Goal: Share content: Share content

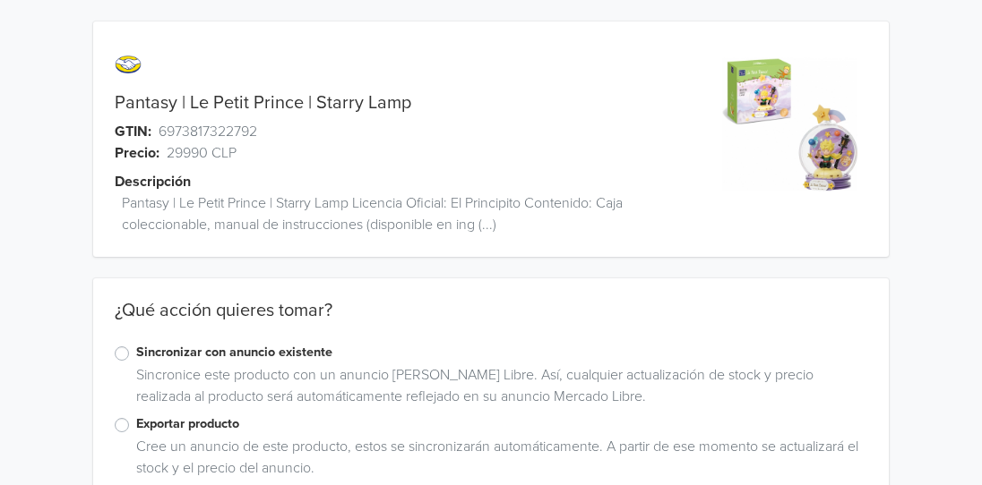
scroll to position [44, 0]
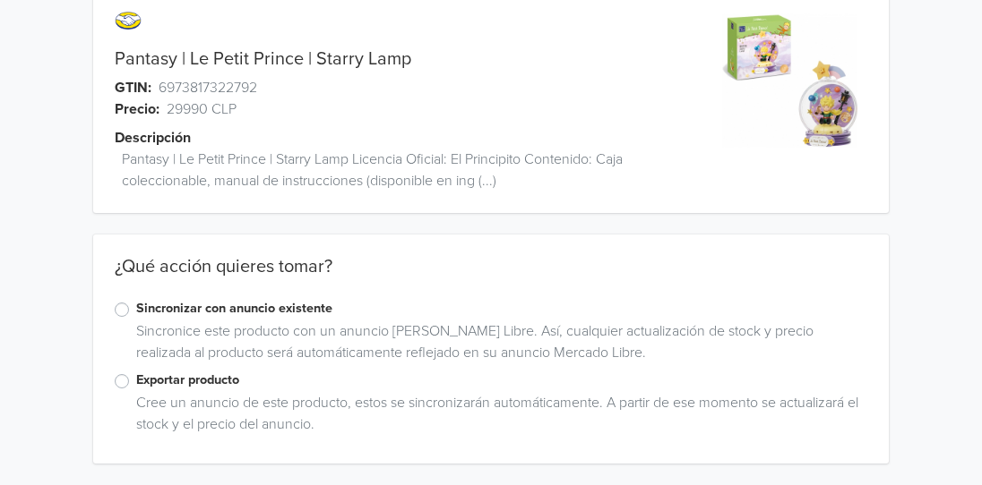
click at [167, 390] on label "Exportar producto" at bounding box center [501, 381] width 731 height 20
click at [0, 0] on input "Exportar producto" at bounding box center [0, 0] width 0 height 0
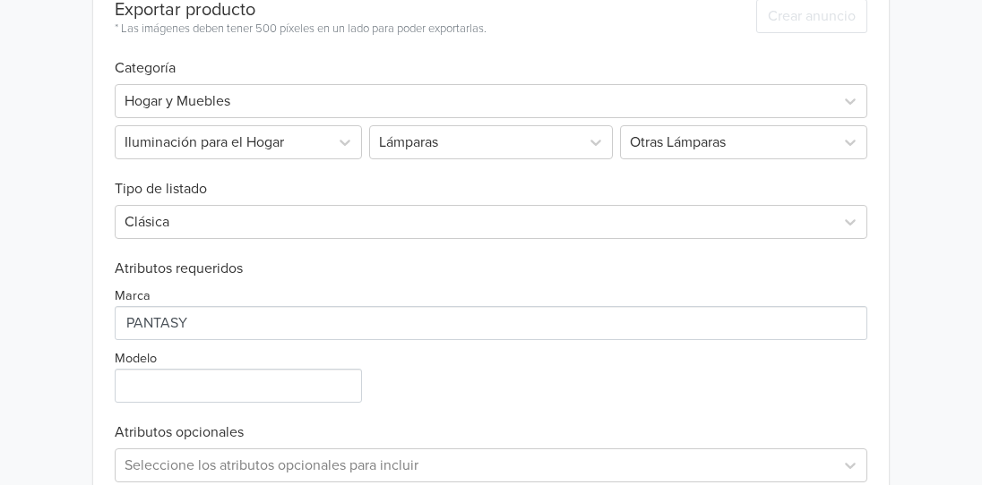
scroll to position [570, 0]
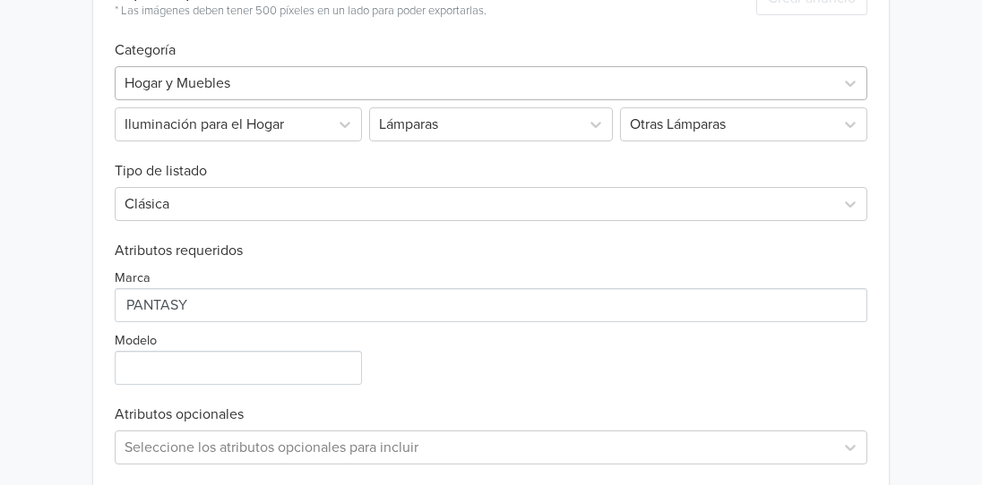
click at [267, 81] on div at bounding box center [474, 83] width 700 height 25
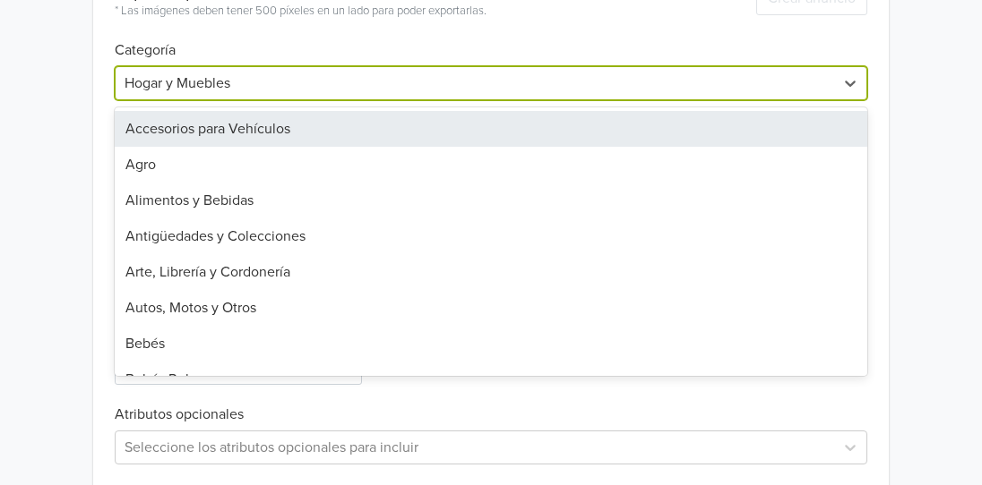
type input "j"
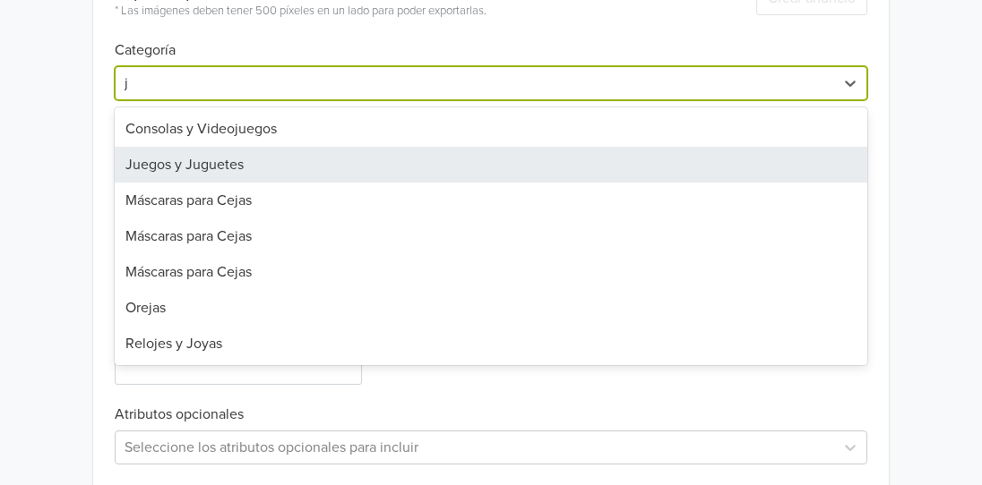
click at [231, 168] on div "Juegos y Juguetes" at bounding box center [491, 165] width 752 height 36
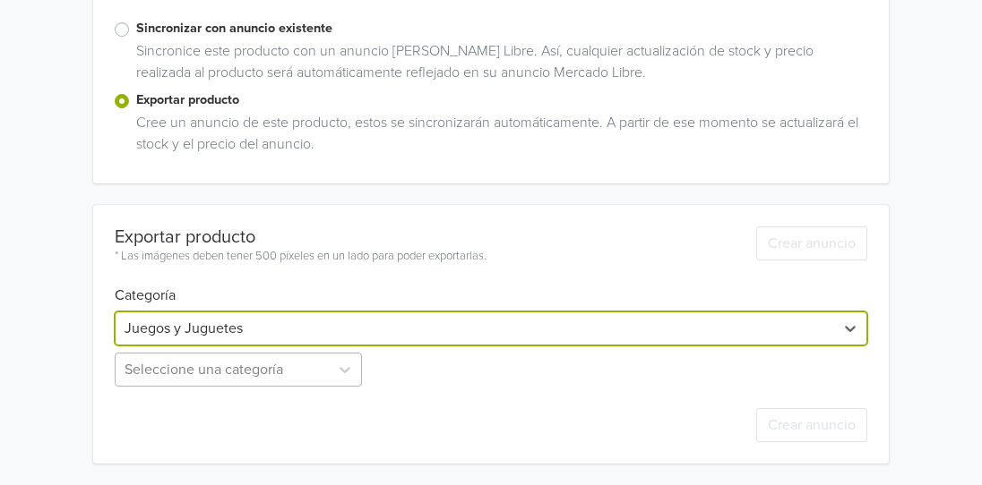
scroll to position [502, 0]
click at [185, 380] on div "Seleccione una categoría" at bounding box center [240, 370] width 251 height 34
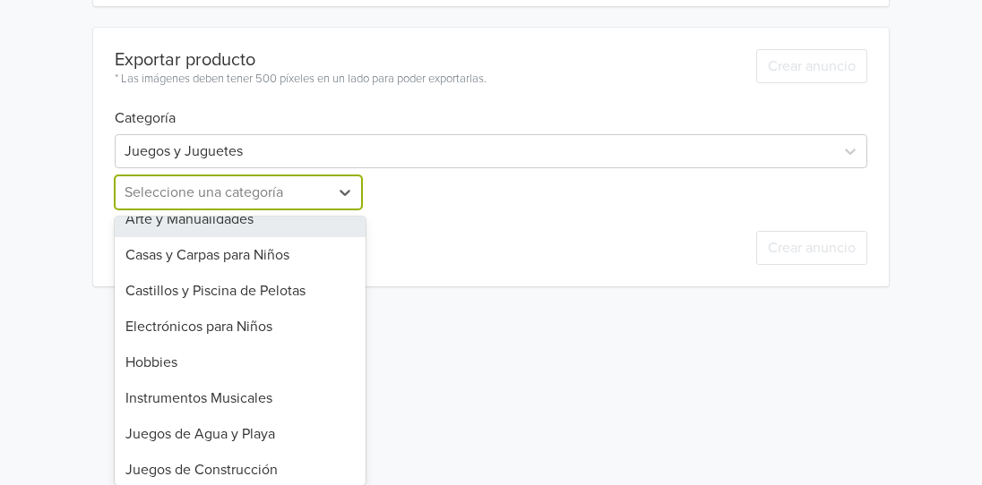
scroll to position [0, 0]
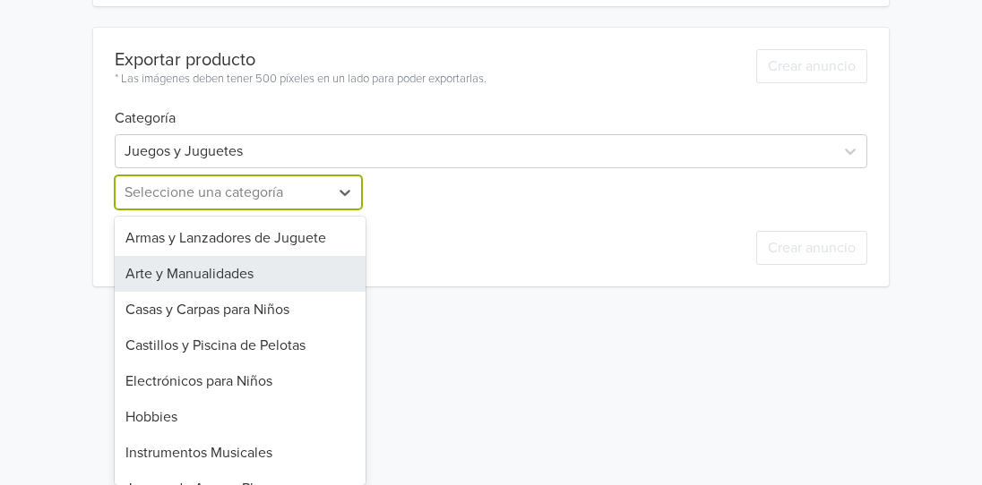
click at [279, 268] on div "Arte y Manualidades" at bounding box center [240, 274] width 251 height 36
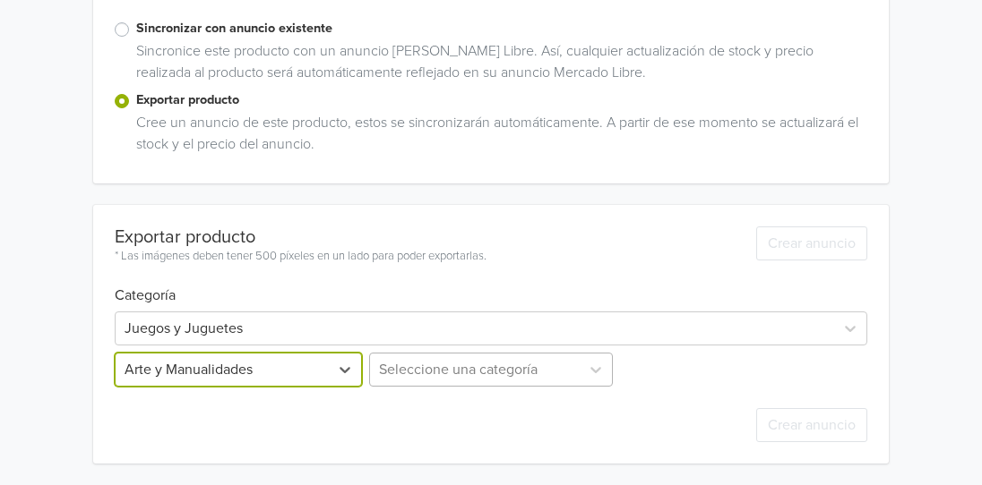
scroll to position [502, 0]
click at [480, 382] on div "Seleccione una categoría" at bounding box center [490, 370] width 251 height 34
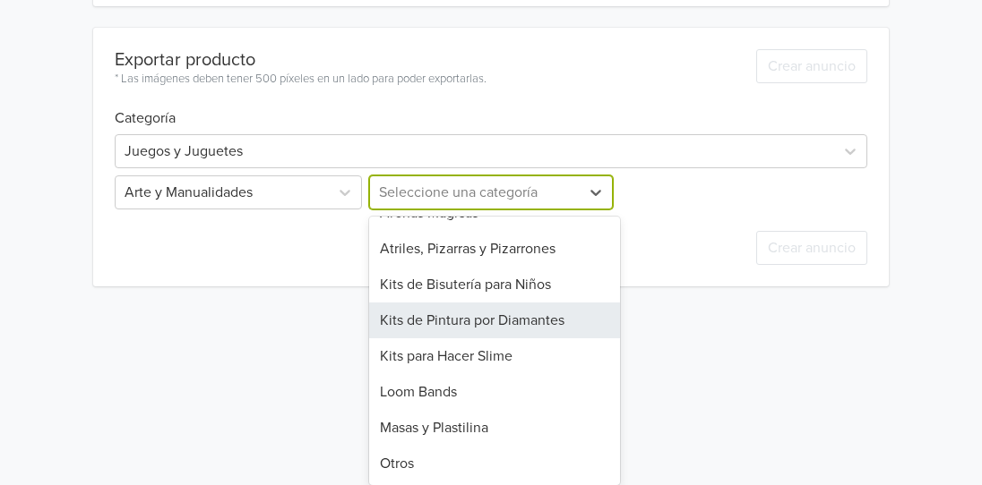
scroll to position [0, 0]
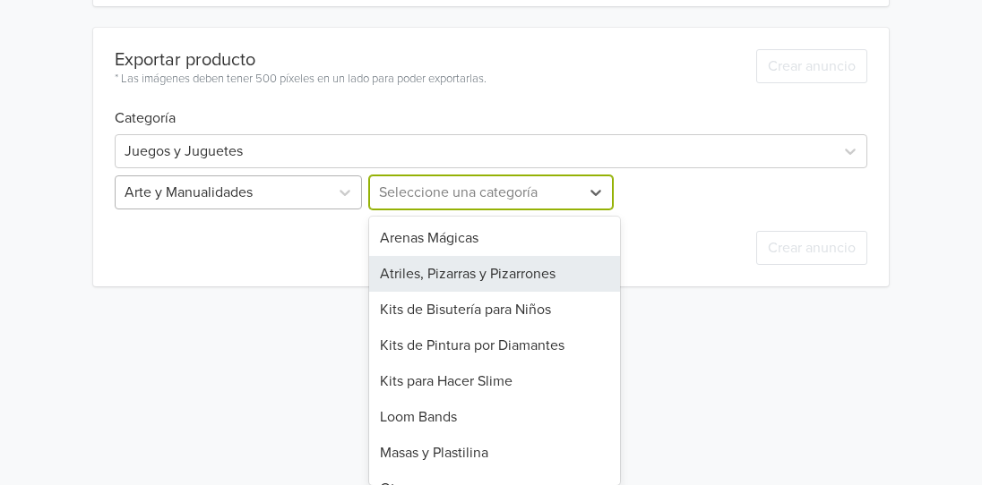
click at [253, 202] on div at bounding box center [221, 192] width 195 height 25
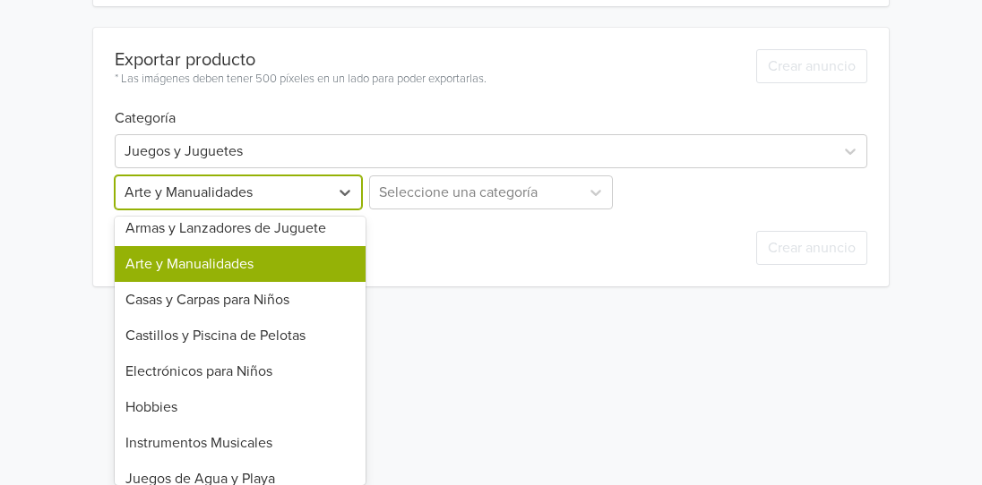
scroll to position [65, 0]
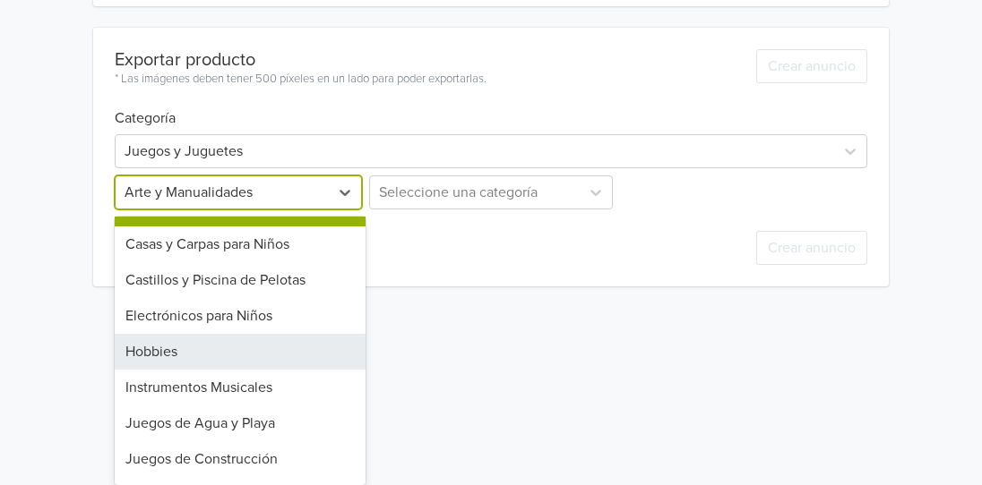
click at [217, 356] on div "Hobbies" at bounding box center [240, 352] width 251 height 36
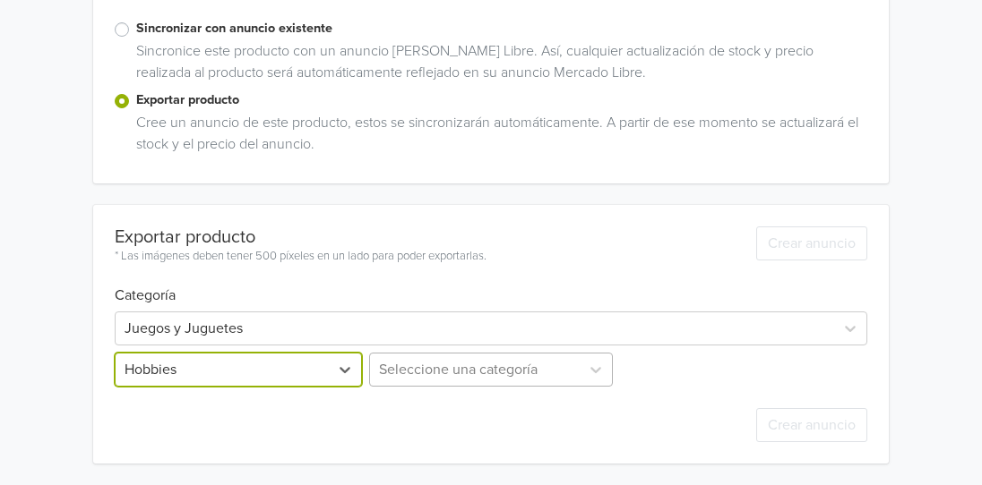
click at [433, 361] on div "Seleccione una categoría" at bounding box center [490, 370] width 251 height 34
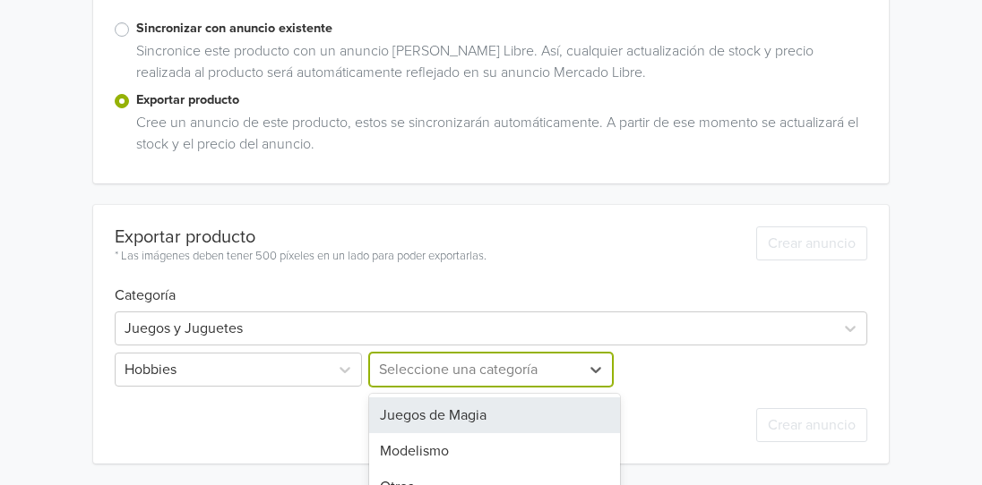
scroll to position [383, 0]
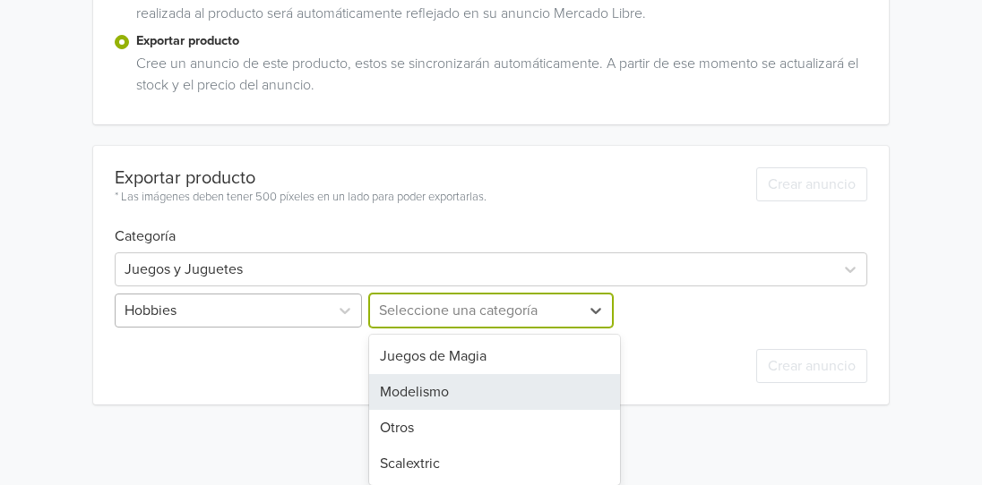
click at [201, 313] on div "Hobbies" at bounding box center [240, 311] width 251 height 34
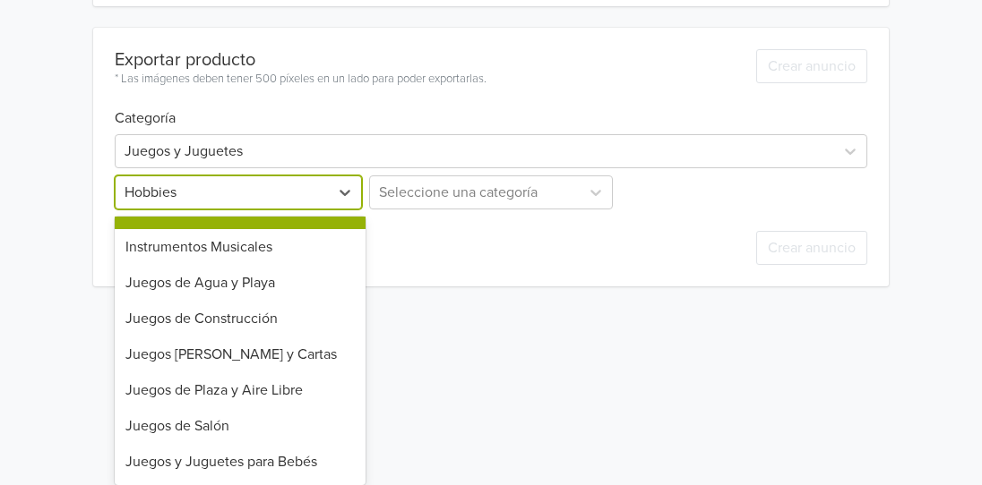
scroll to position [209, 0]
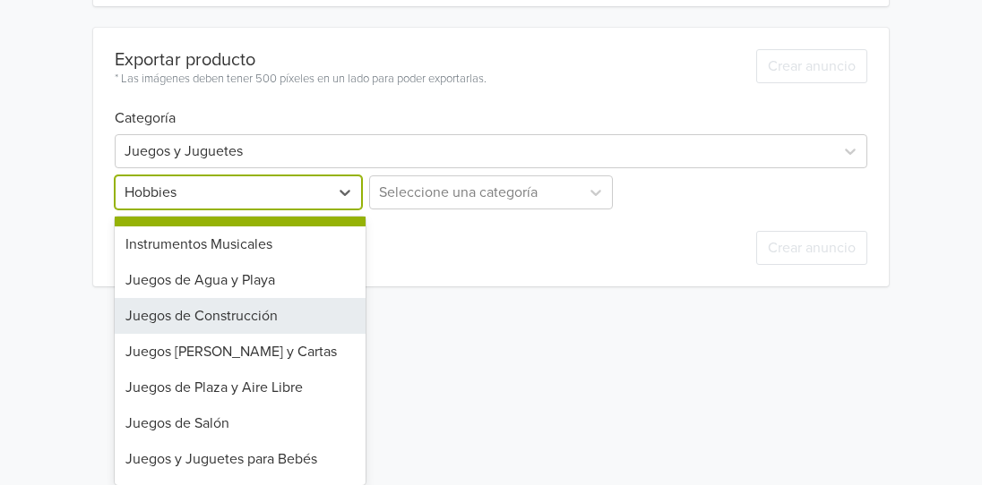
click at [279, 314] on div "Juegos de Construcción" at bounding box center [240, 316] width 251 height 36
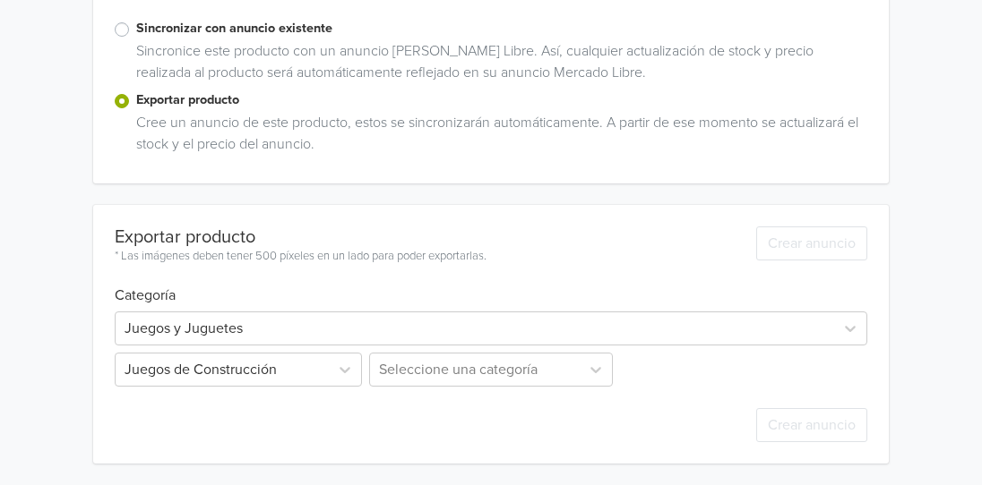
click at [425, 387] on div "Crear anuncio" at bounding box center [491, 425] width 752 height 77
click at [416, 380] on div "Seleccione una categoría" at bounding box center [490, 370] width 251 height 34
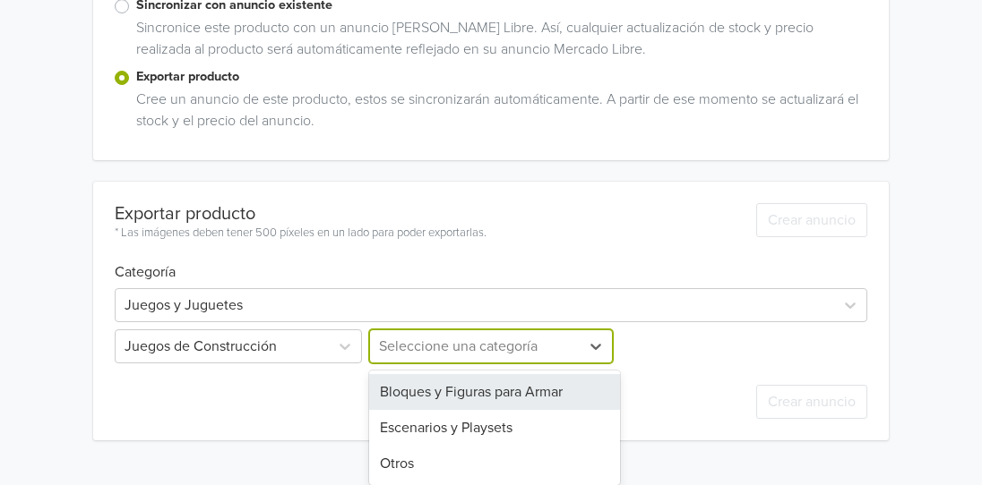
click at [425, 399] on div "Bloques y Figuras para Armar" at bounding box center [494, 392] width 251 height 36
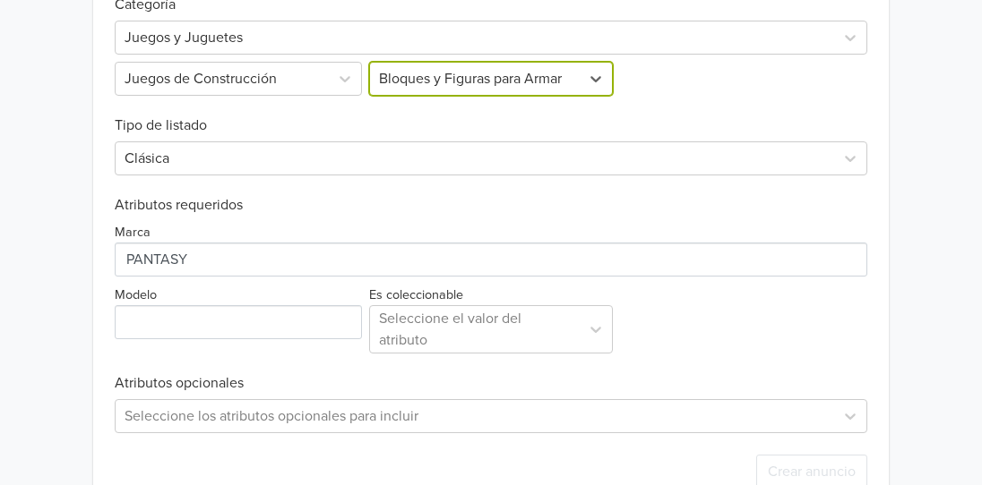
scroll to position [662, 0]
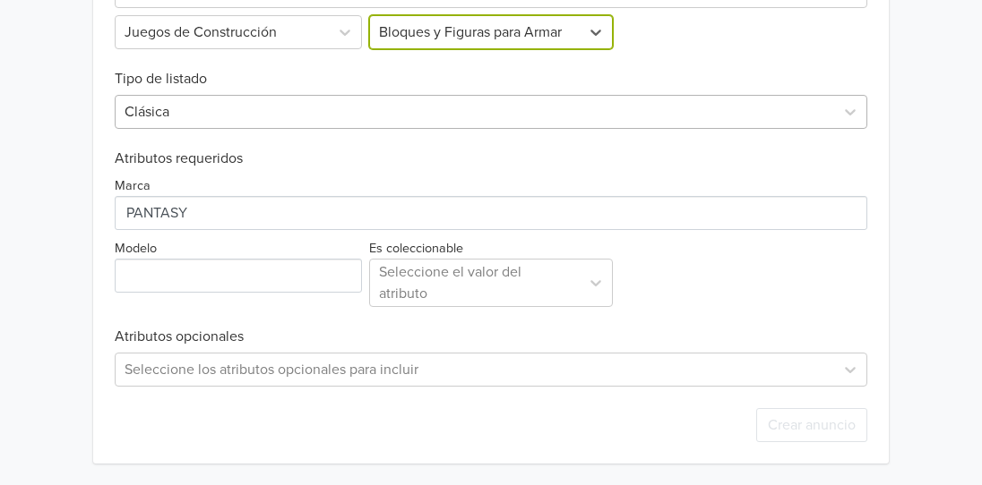
click at [206, 123] on div at bounding box center [474, 111] width 700 height 25
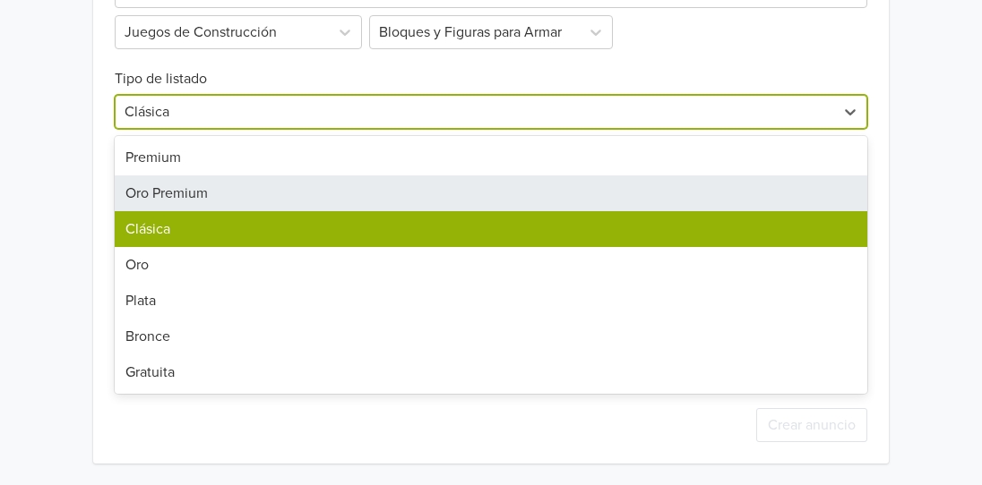
click at [175, 164] on div "Premium" at bounding box center [491, 158] width 752 height 36
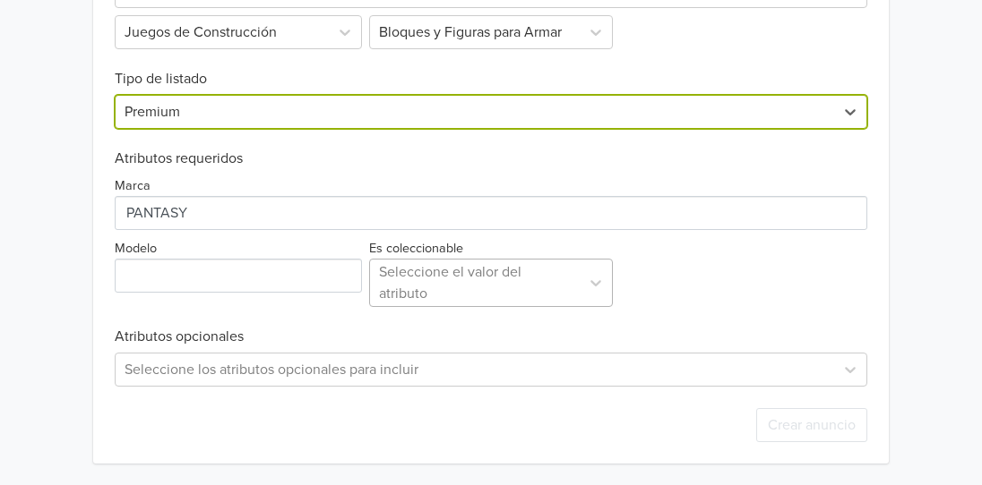
click at [494, 296] on div at bounding box center [475, 282] width 192 height 25
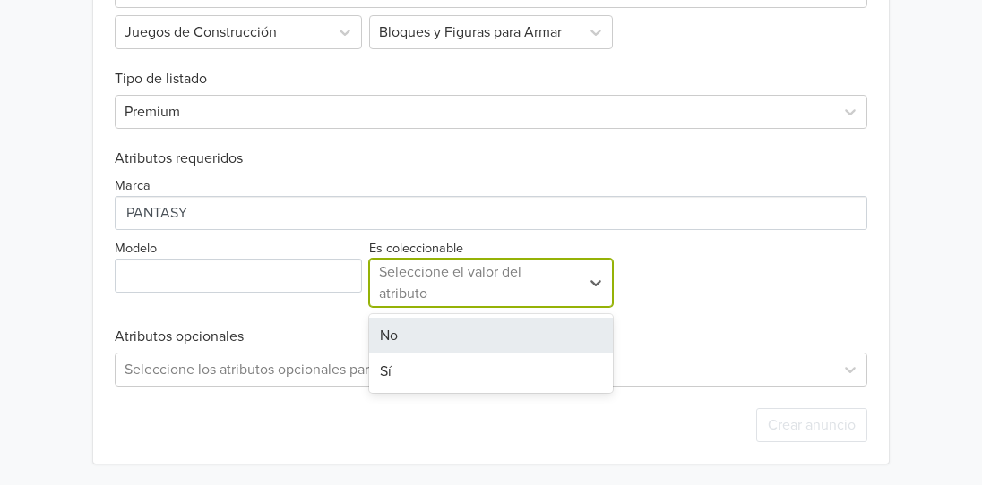
click at [444, 332] on div "No" at bounding box center [491, 336] width 244 height 36
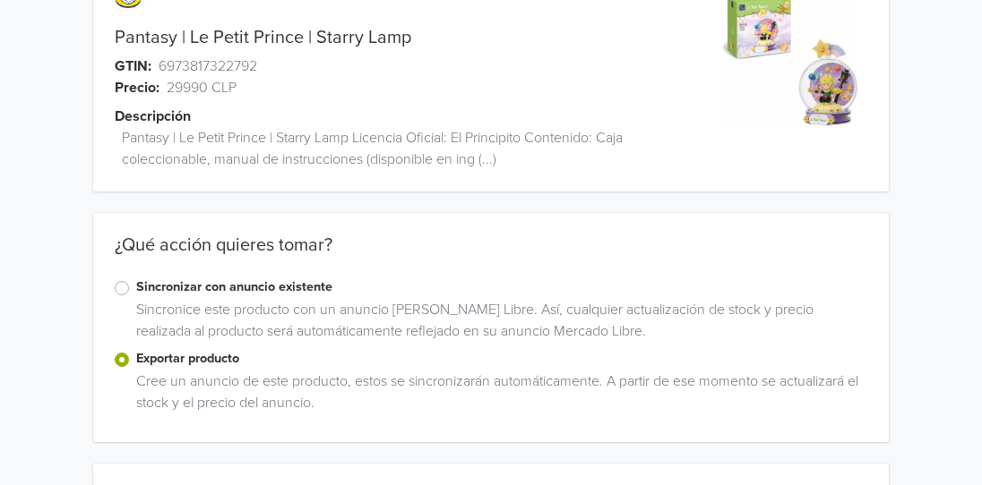
scroll to position [63, 0]
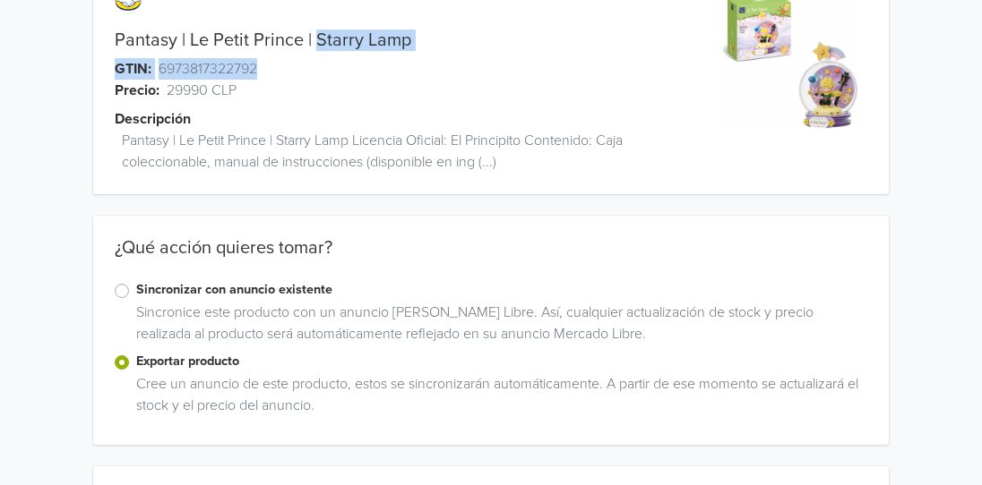
drag, startPoint x: 317, startPoint y: 44, endPoint x: 472, endPoint y: 56, distance: 155.4
click at [469, 55] on div "Pantasy | Le Petit Prince | Starry Lamp GTIN: 6973817322792 Precio: 29990 CLP D…" at bounding box center [391, 87] width 596 height 214
click at [399, 55] on div "Pantasy | Le Petit Prince | Starry Lamp GTIN: 6973817322792 Precio: 29990 CLP D…" at bounding box center [391, 87] width 596 height 214
drag, startPoint x: 388, startPoint y: 41, endPoint x: 316, endPoint y: 36, distance: 71.9
click at [316, 36] on div "Pantasy | Le Petit Prince | Starry Lamp" at bounding box center [391, 40] width 596 height 21
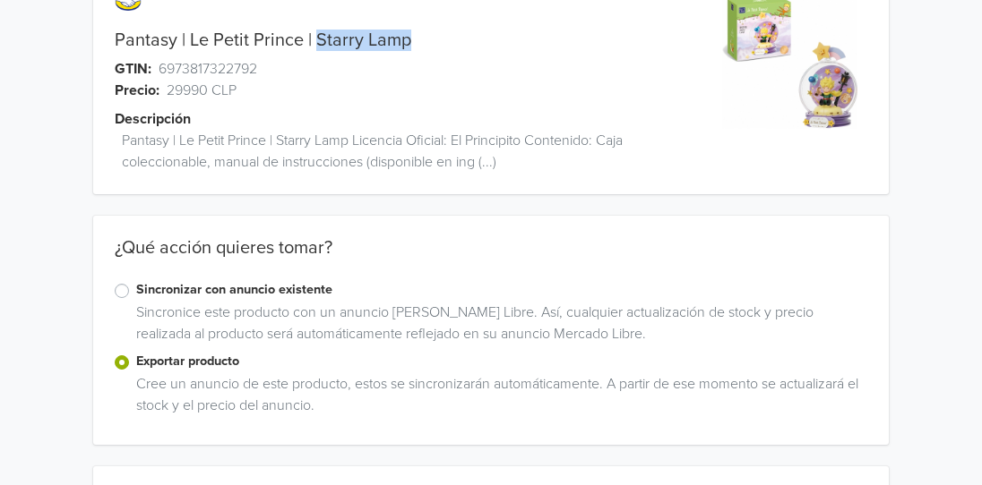
copy link "Starry Lamp"
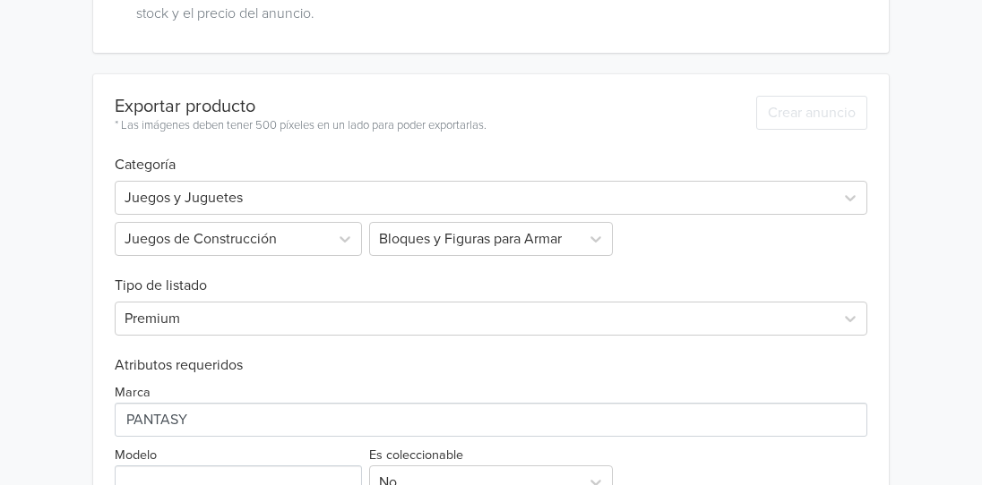
scroll to position [648, 0]
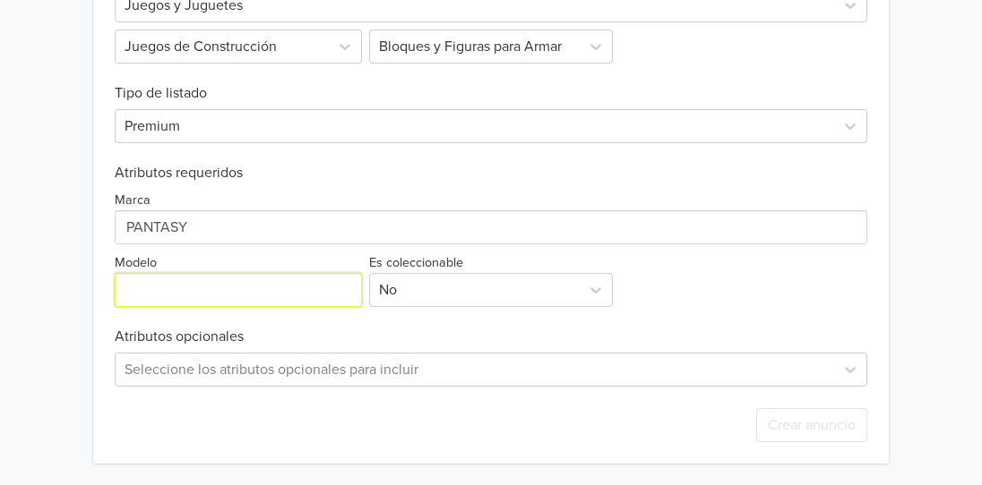
click at [176, 285] on input "Modelo" at bounding box center [238, 290] width 247 height 34
paste input "Starry Lamp"
type input "Starry Lamp"
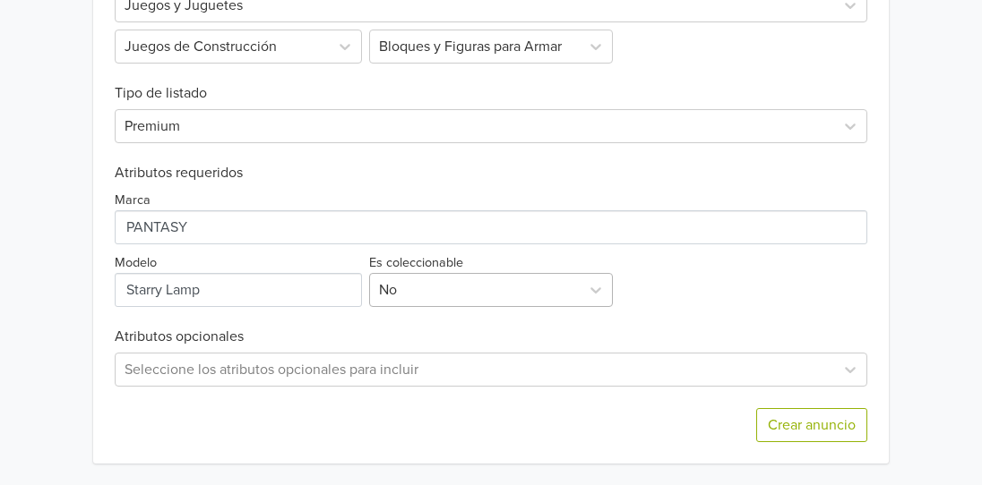
click at [380, 279] on input "text" at bounding box center [381, 289] width 4 height 21
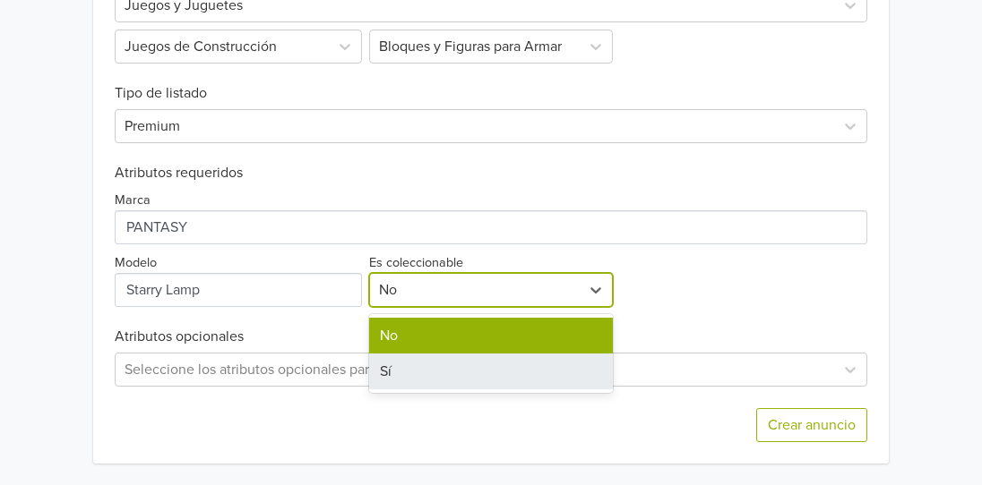
click at [389, 365] on div "Sí" at bounding box center [491, 372] width 244 height 36
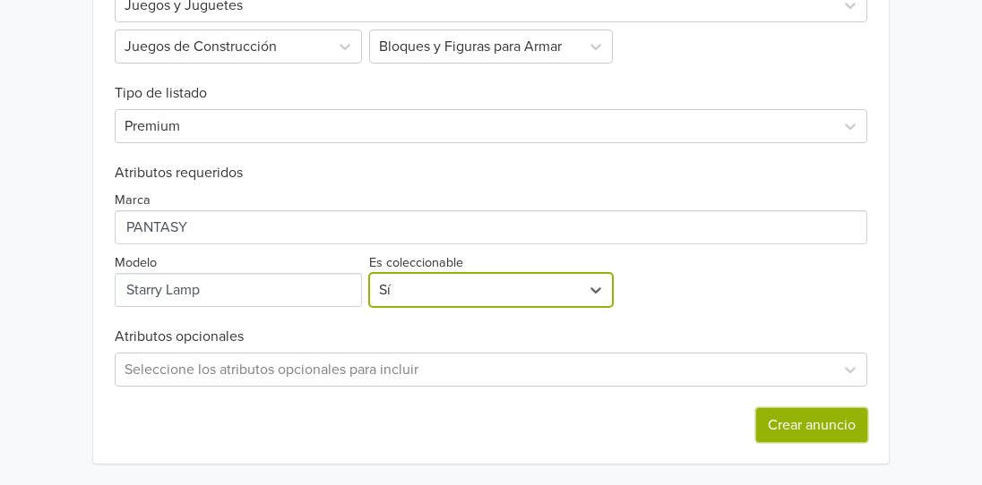
click at [792, 428] on button "Crear anuncio" at bounding box center [811, 425] width 111 height 34
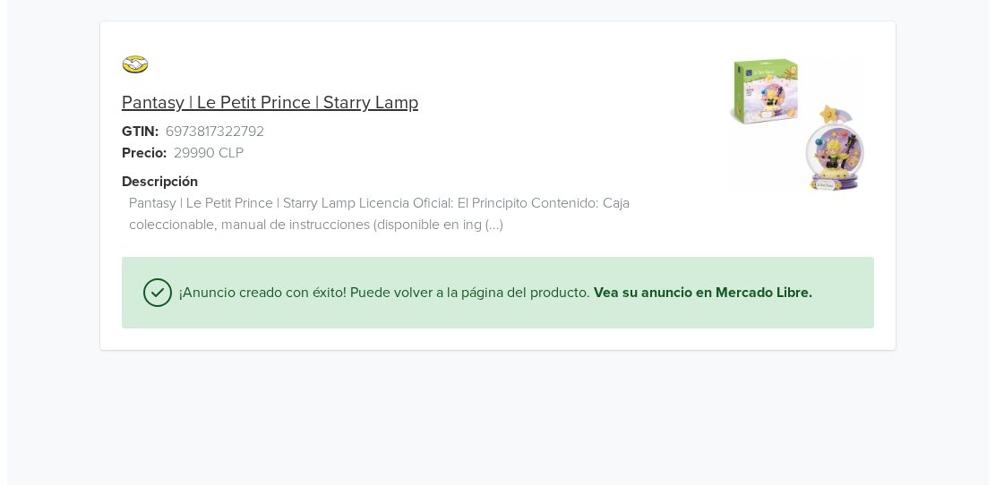
scroll to position [0, 0]
